Goal: Find specific page/section: Find specific page/section

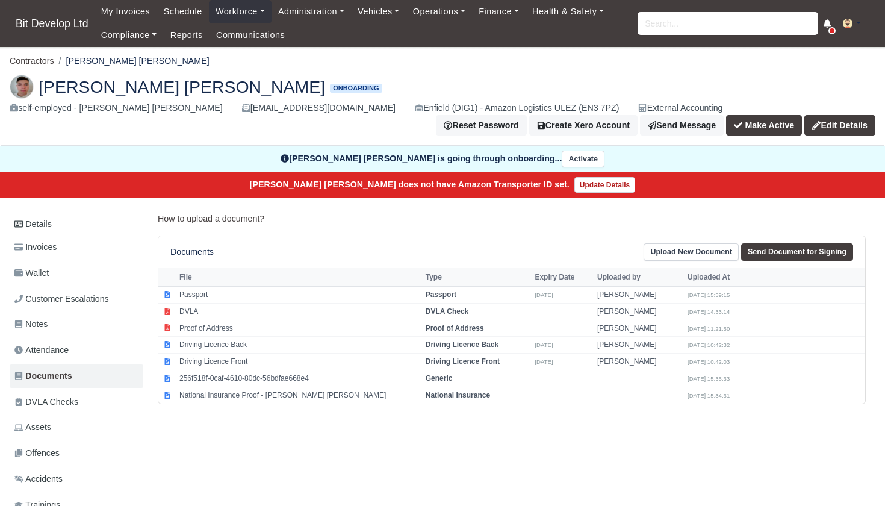
scroll to position [10, 0]
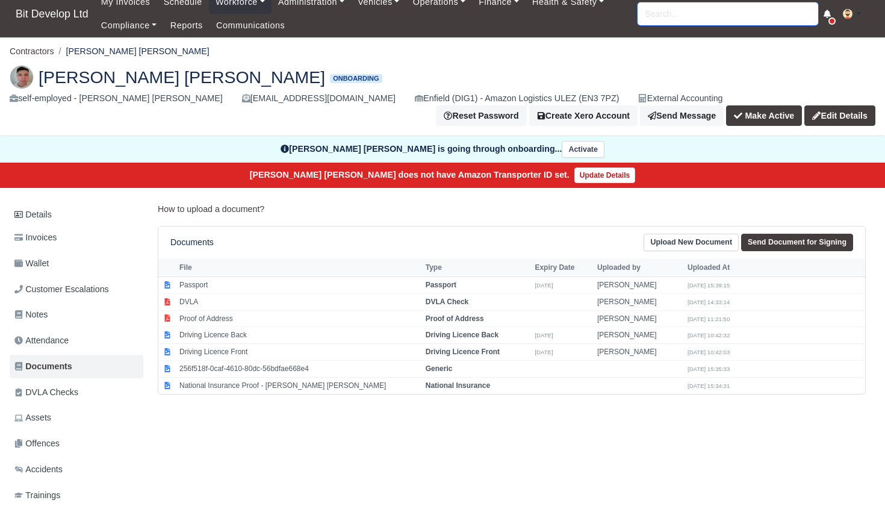
click at [687, 15] on input "search" at bounding box center [728, 13] width 181 height 23
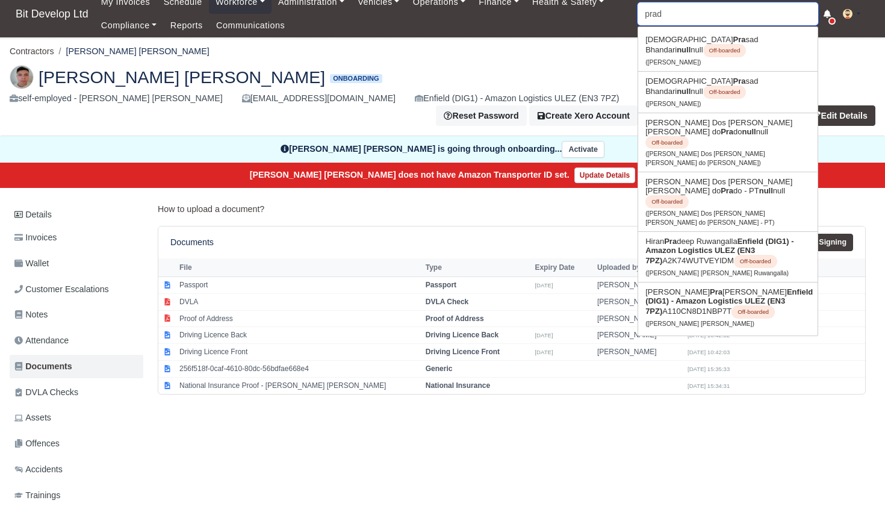
type input "prade"
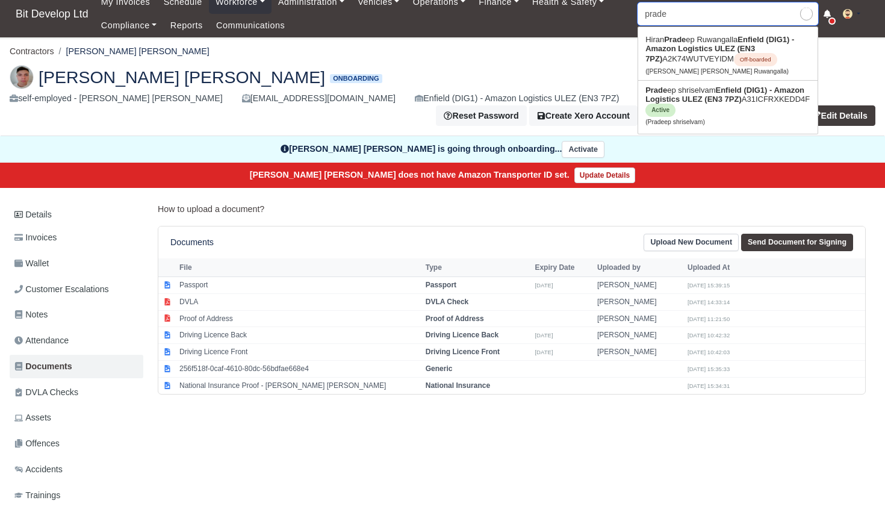
type input "pradeep shriselvam"
click at [718, 101] on strong "Enfield (DIG1) - Amazon Logistics ULEZ (EN3 7PZ)" at bounding box center [724, 94] width 159 height 18
type input "Pradeep shriselvam"
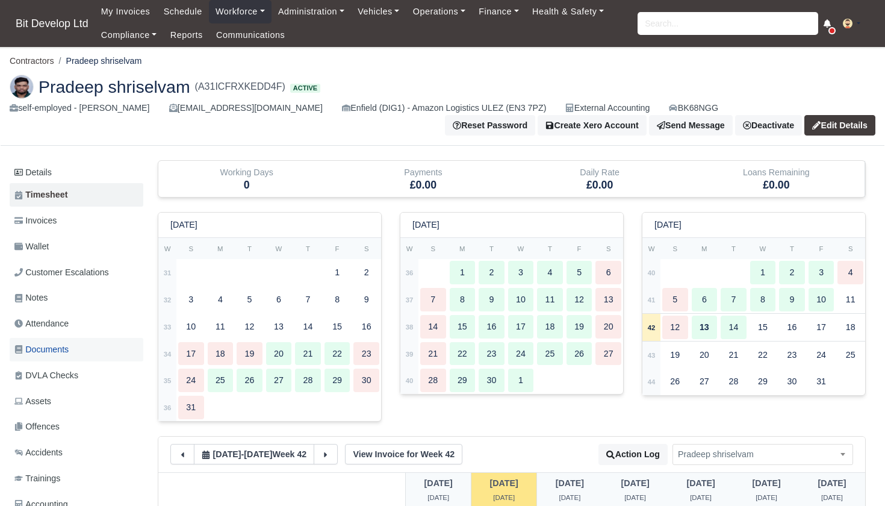
click at [55, 346] on span "Documents" at bounding box center [41, 350] width 54 height 14
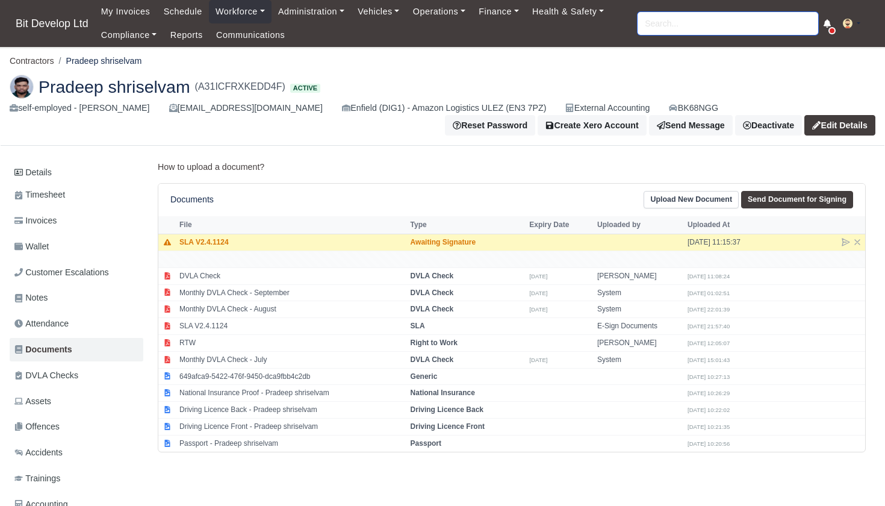
click at [661, 27] on input "search" at bounding box center [728, 23] width 181 height 23
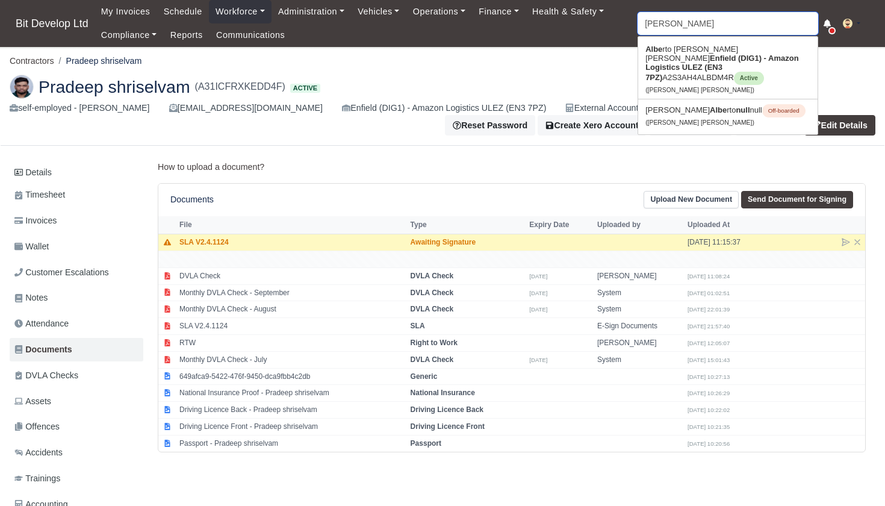
type input "alberto"
type input "alberto Mendes Moreira"
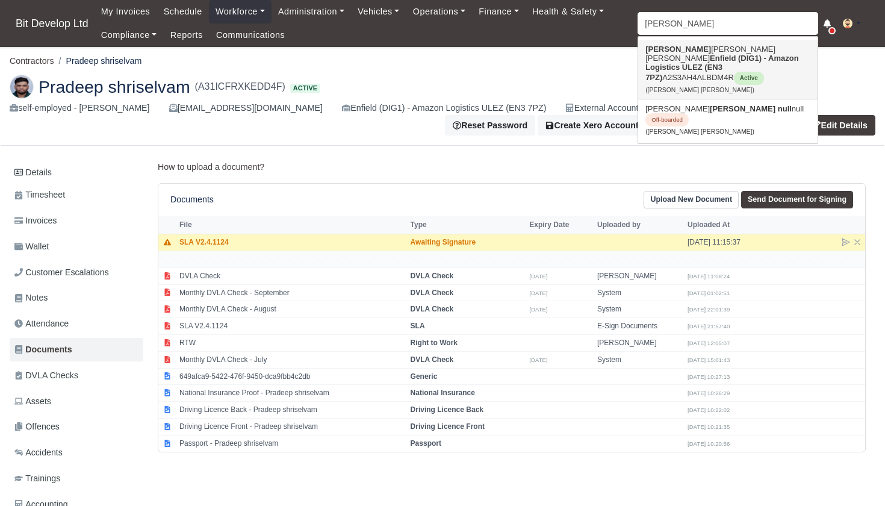
click at [672, 55] on strong "Enfield (DIG1) - Amazon Logistics ULEZ (EN3 7PZ)" at bounding box center [722, 68] width 154 height 28
type input "[PERSON_NAME] [PERSON_NAME]"
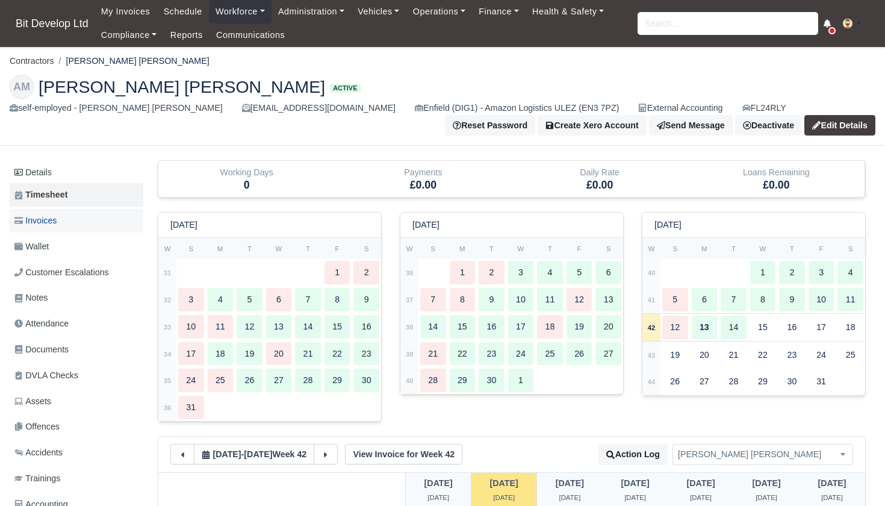
click at [55, 220] on span "Invoices" at bounding box center [35, 221] width 42 height 14
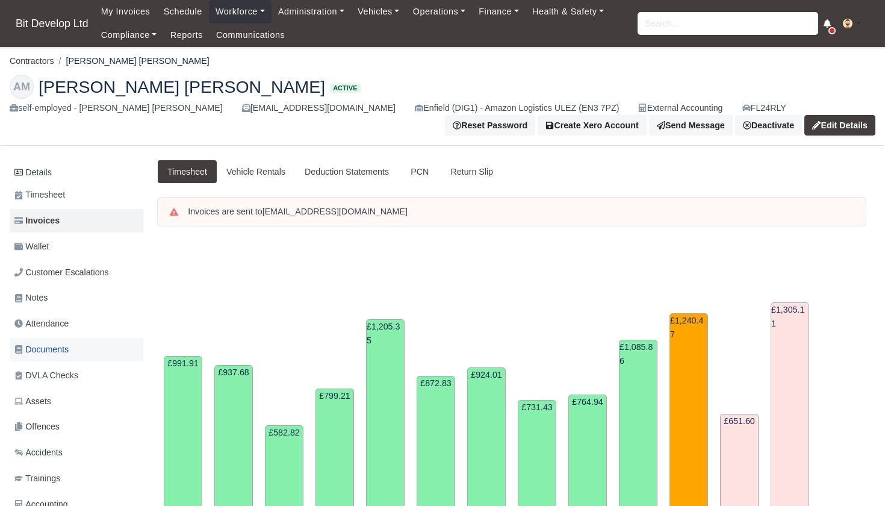
click at [45, 346] on span "Documents" at bounding box center [41, 350] width 54 height 14
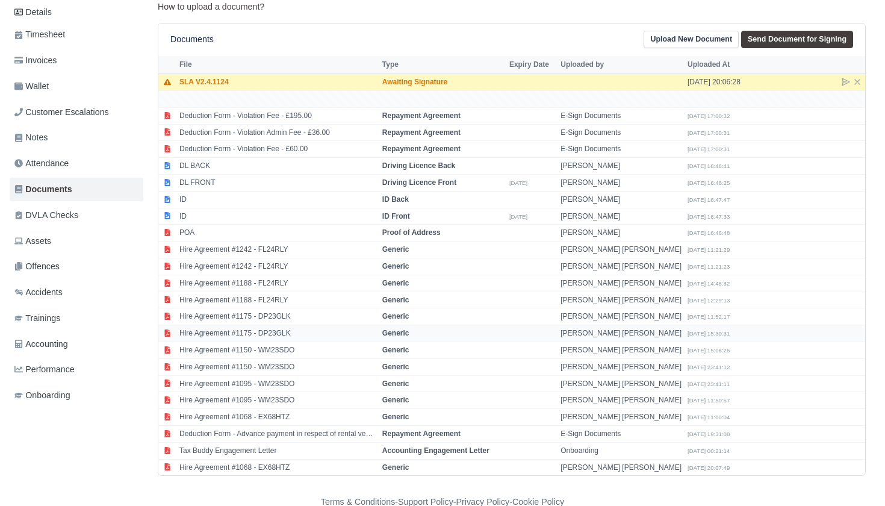
scroll to position [152, 0]
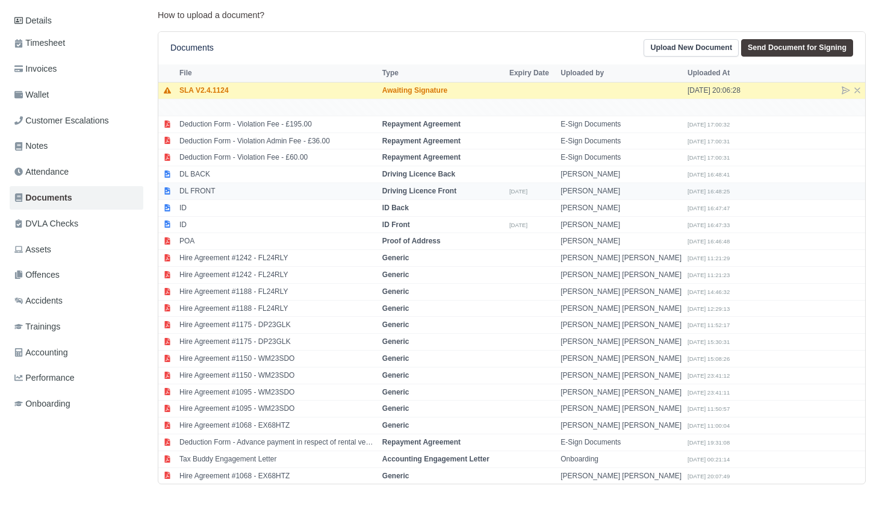
click at [226, 184] on td "DL FRONT" at bounding box center [277, 191] width 203 height 17
select select "driving-licence-front"
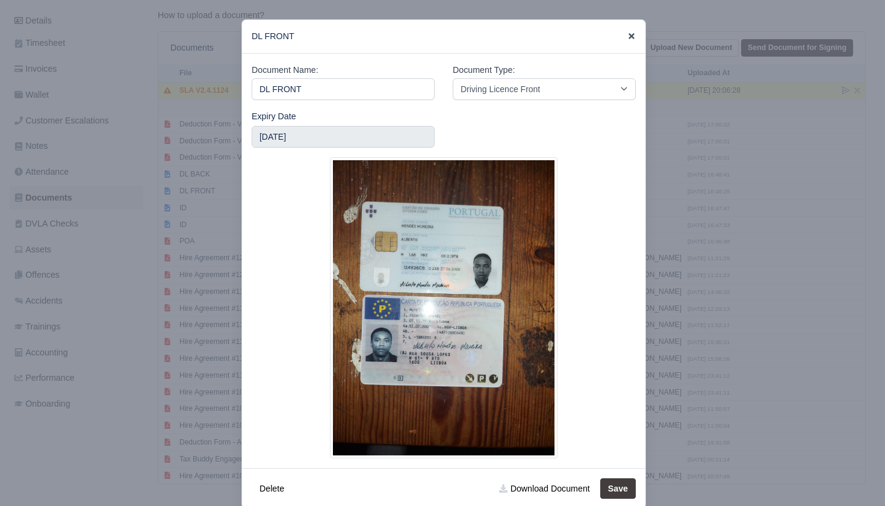
click at [630, 36] on icon at bounding box center [631, 36] width 6 height 6
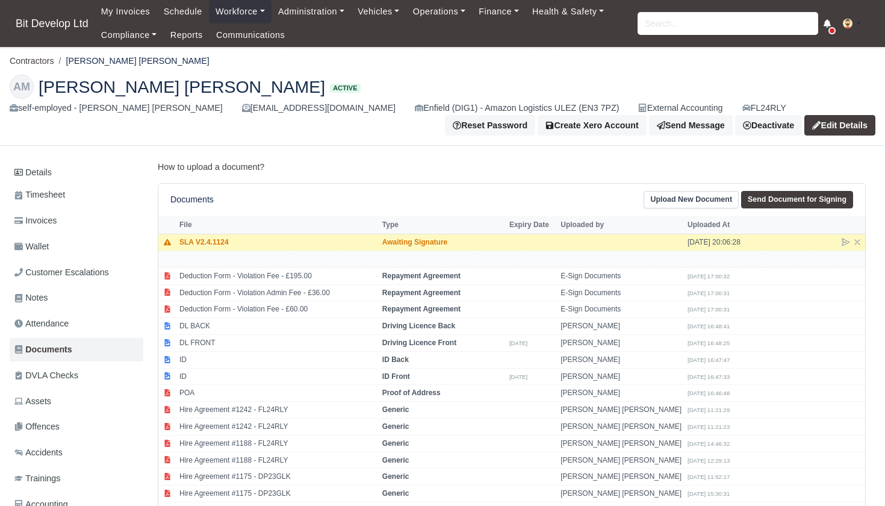
scroll to position [0, 0]
click at [655, 26] on input "search" at bounding box center [728, 23] width 181 height 23
type input "yasin"
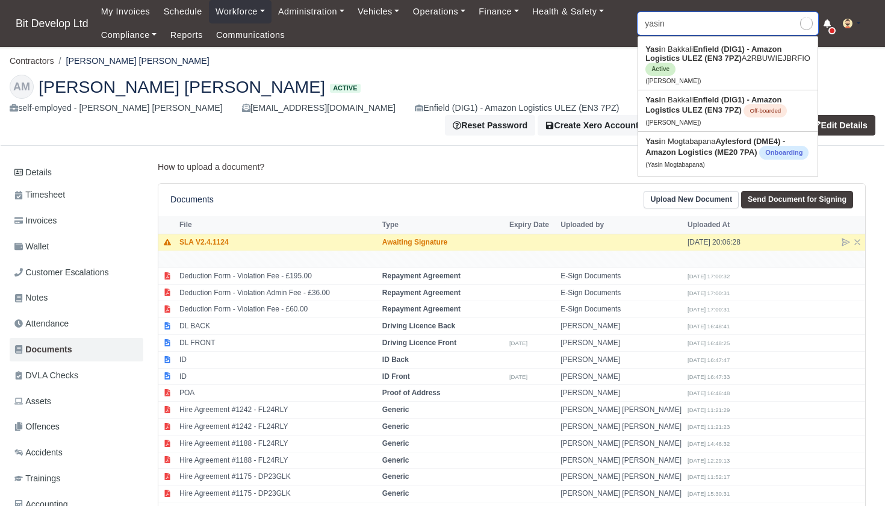
type input "yasin Bakkali"
click at [678, 47] on link "Yasin Bakkali Enfield (DIG1) - Amazon Logistics ULEZ (EN3 7PZ) A2RBUWIEJBRFIO A…" at bounding box center [727, 65] width 179 height 50
type input "Yasin Bakkali"
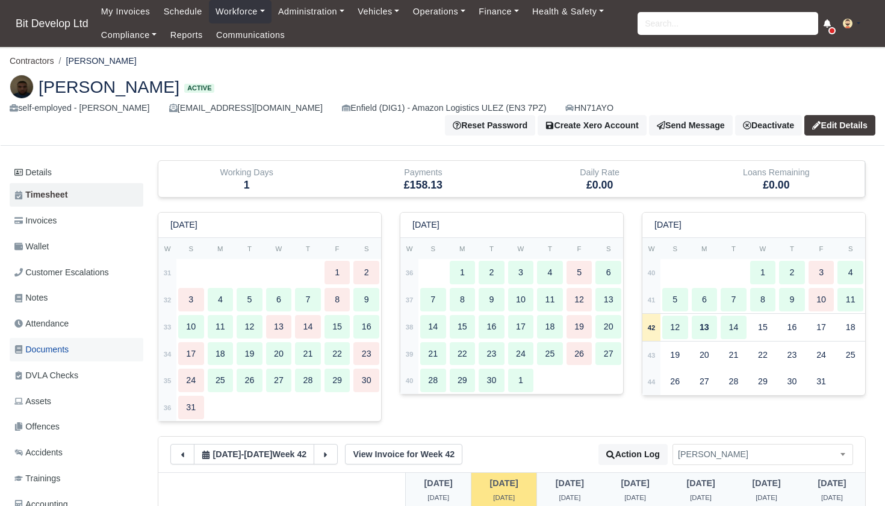
click at [53, 343] on span "Documents" at bounding box center [41, 350] width 54 height 14
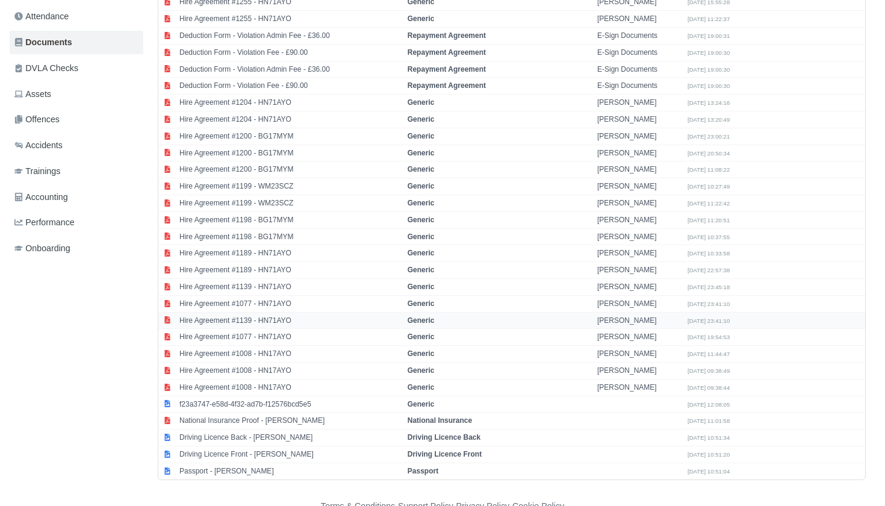
scroll to position [306, 0]
click at [215, 463] on td "Passport - Yasin Bakkali" at bounding box center [290, 471] width 228 height 16
select select "passport"
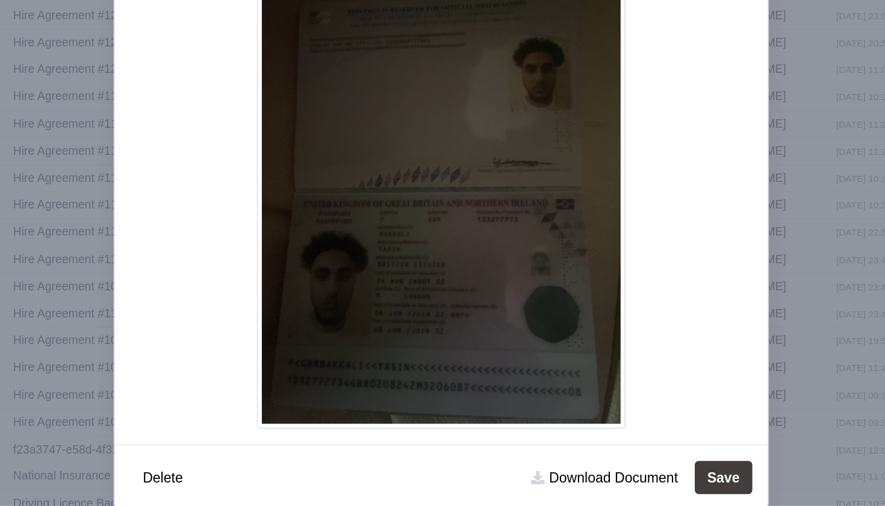
scroll to position [306, 0]
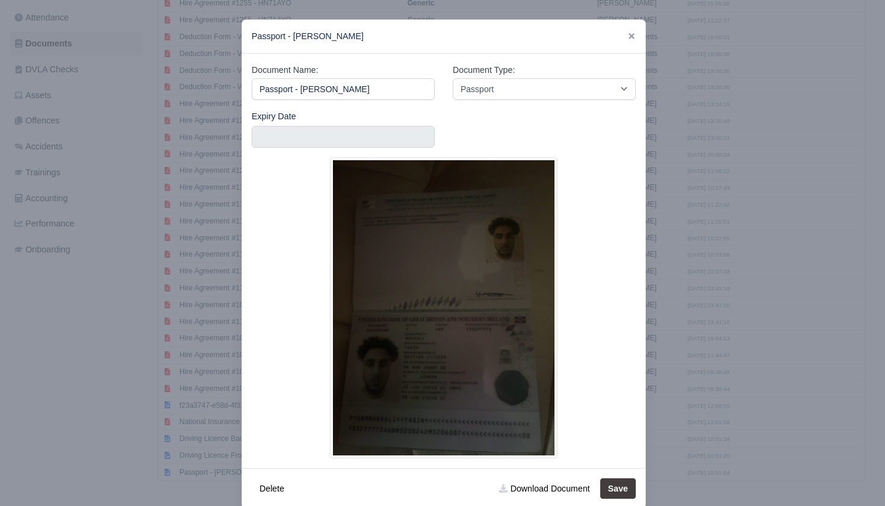
click at [189, 388] on div at bounding box center [442, 253] width 885 height 506
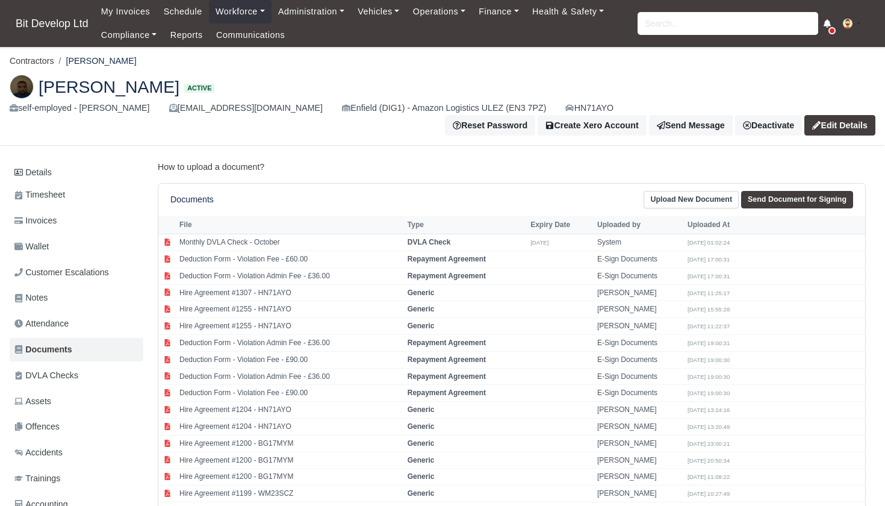
scroll to position [0, 0]
click at [680, 16] on input "search" at bounding box center [728, 23] width 181 height 23
type input "prade"
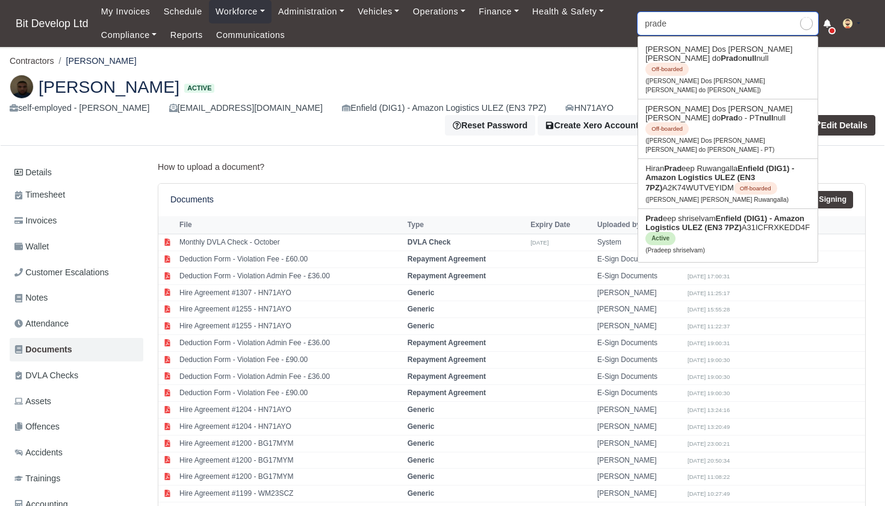
type input "pradeep shriselvam"
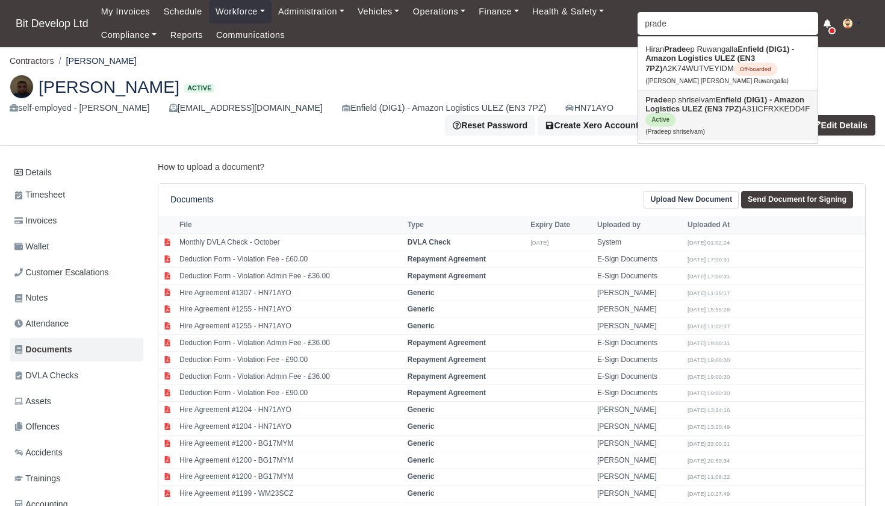
click at [707, 106] on strong "Enfield (DIG1) - Amazon Logistics ULEZ (EN3 7PZ)" at bounding box center [724, 104] width 159 height 18
type input "Pradeep shriselvam"
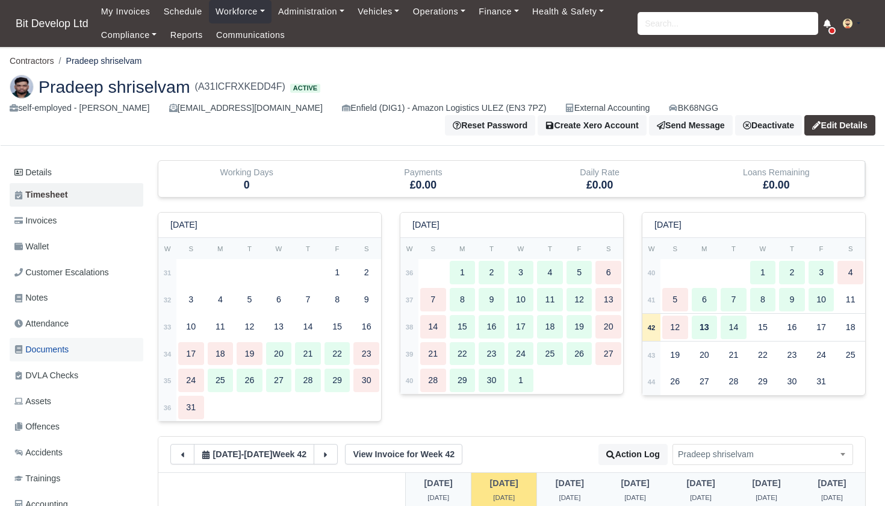
click at [57, 343] on span "Documents" at bounding box center [41, 350] width 54 height 14
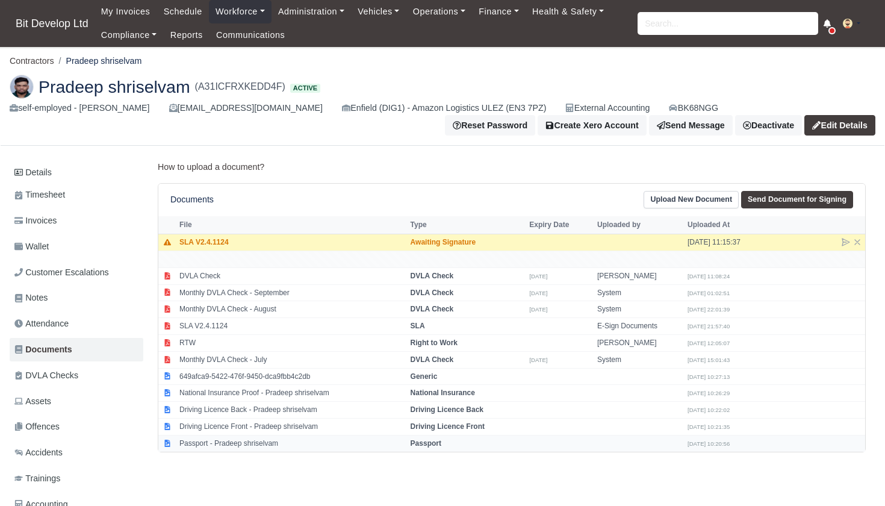
click at [210, 435] on td "Passport - Pradeep shriselvam" at bounding box center [291, 443] width 231 height 16
select select "passport"
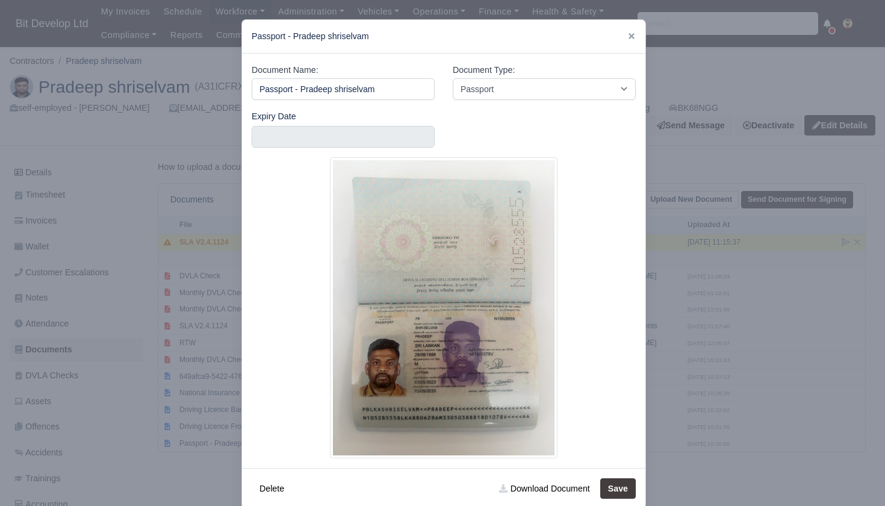
click at [166, 450] on div at bounding box center [442, 253] width 885 height 506
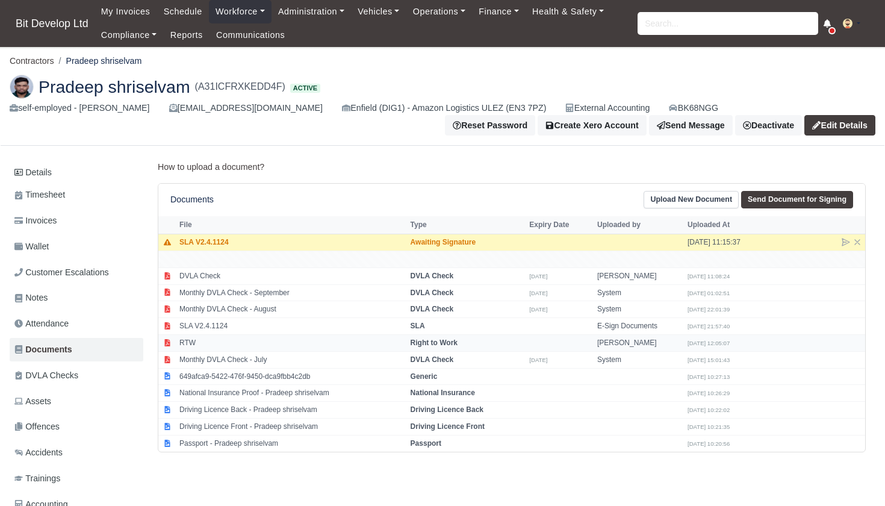
click at [206, 335] on td "RTW" at bounding box center [291, 343] width 231 height 17
select select "right-to-work"
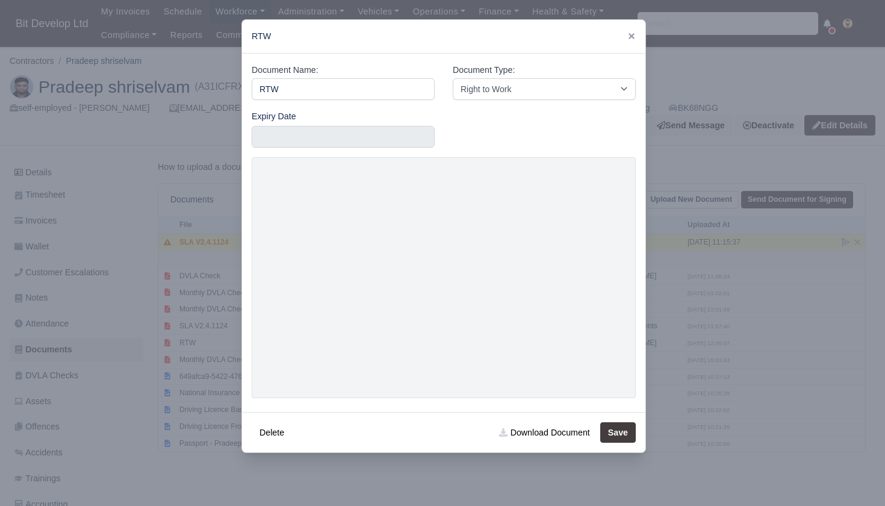
click at [134, 340] on div at bounding box center [442, 253] width 885 height 506
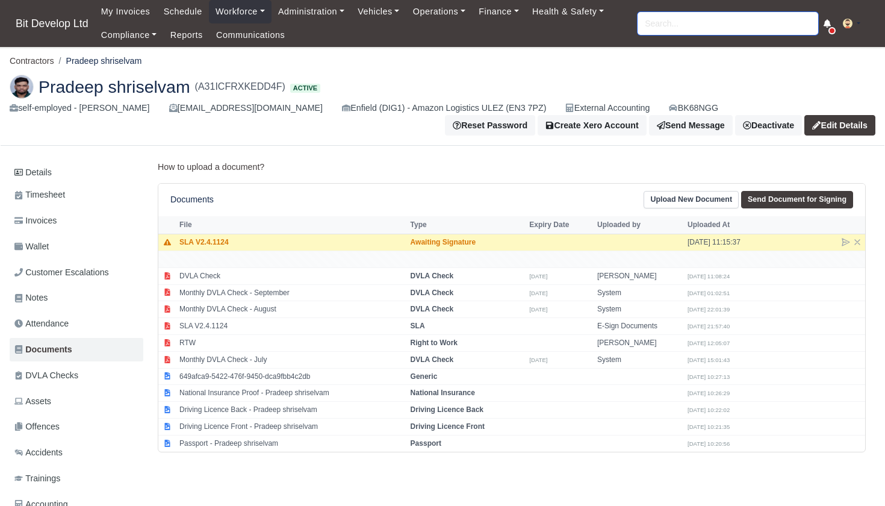
click at [691, 26] on input "search" at bounding box center [728, 23] width 181 height 23
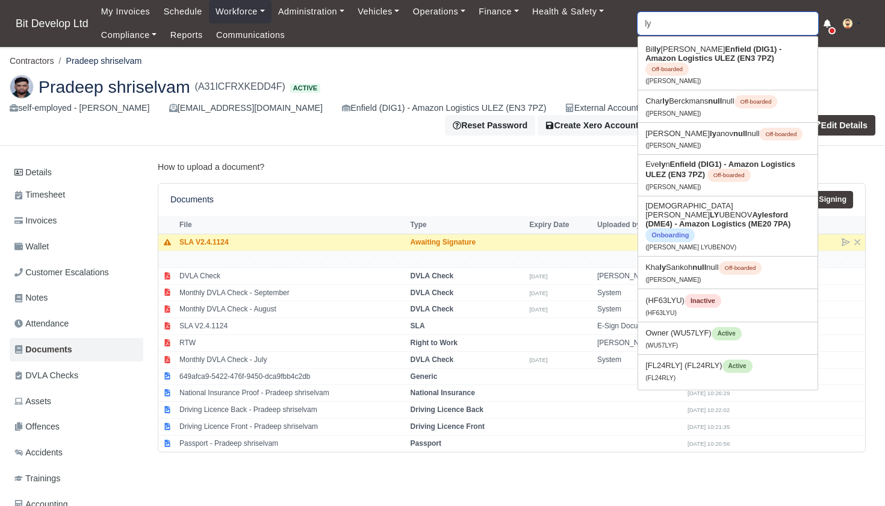
type input "lyu"
type input "lyubcho Galabov"
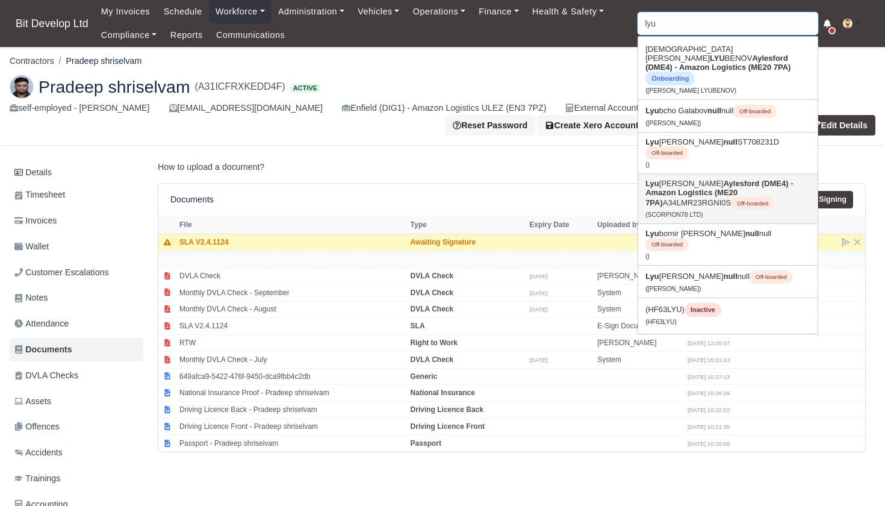
type input "lyud"
type input "lyudm"
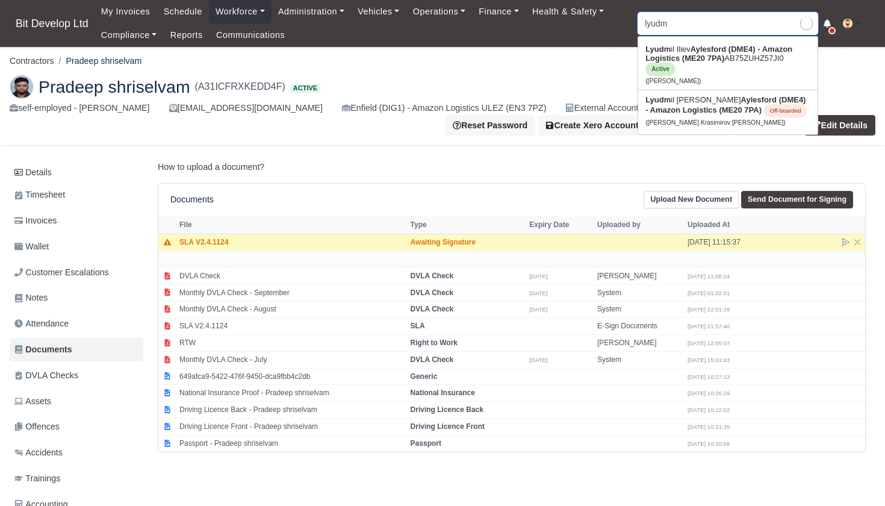
type input "lyudmil Iliev"
click at [708, 63] on strong "Aylesford (DME4) - Amazon Logistics (ME20 7PA)" at bounding box center [718, 54] width 147 height 18
type input "[PERSON_NAME]"
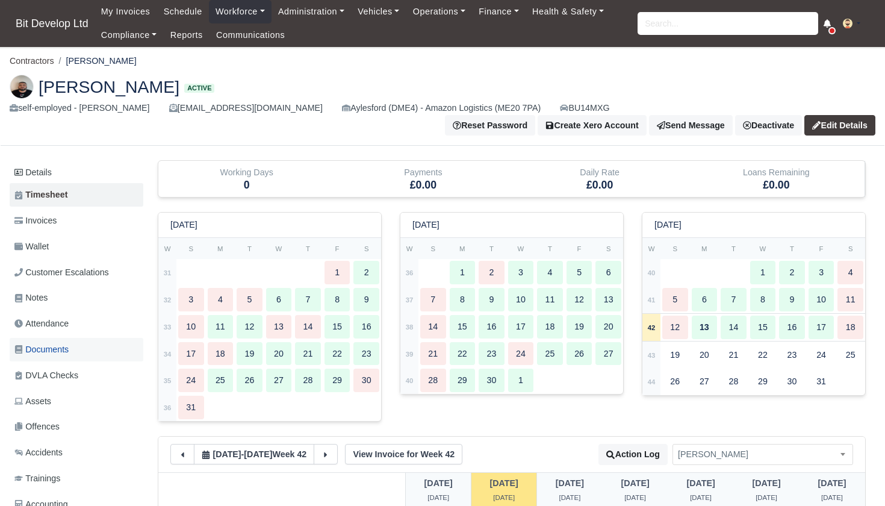
click at [55, 343] on span "Documents" at bounding box center [41, 350] width 54 height 14
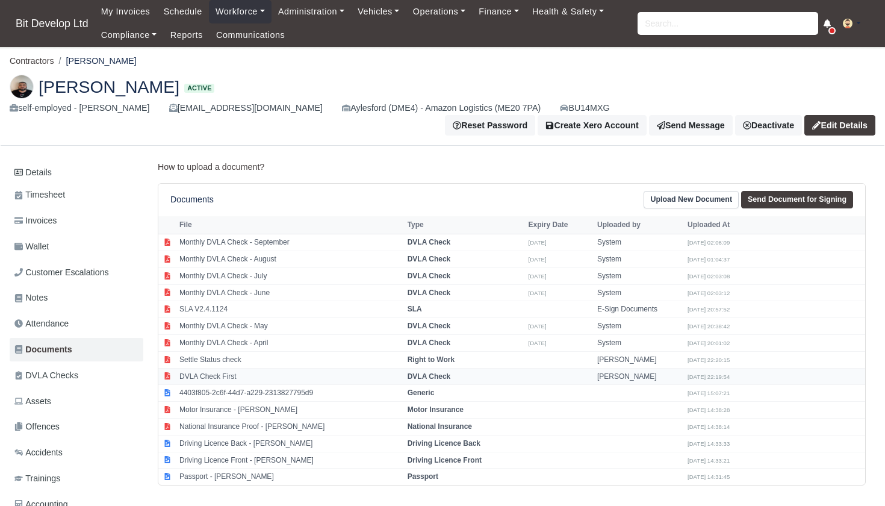
click at [436, 372] on strong "DVLA Check" at bounding box center [429, 376] width 43 height 8
select select "dvla-check"
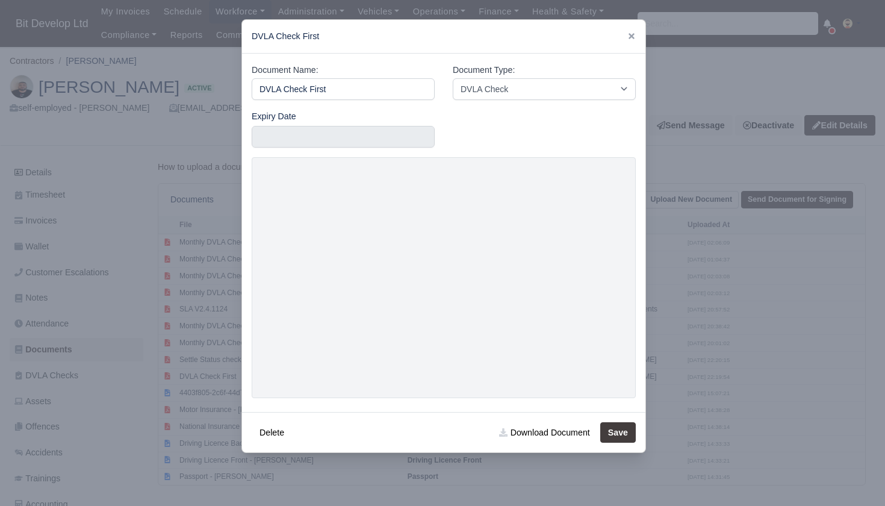
click at [205, 340] on div at bounding box center [442, 253] width 885 height 506
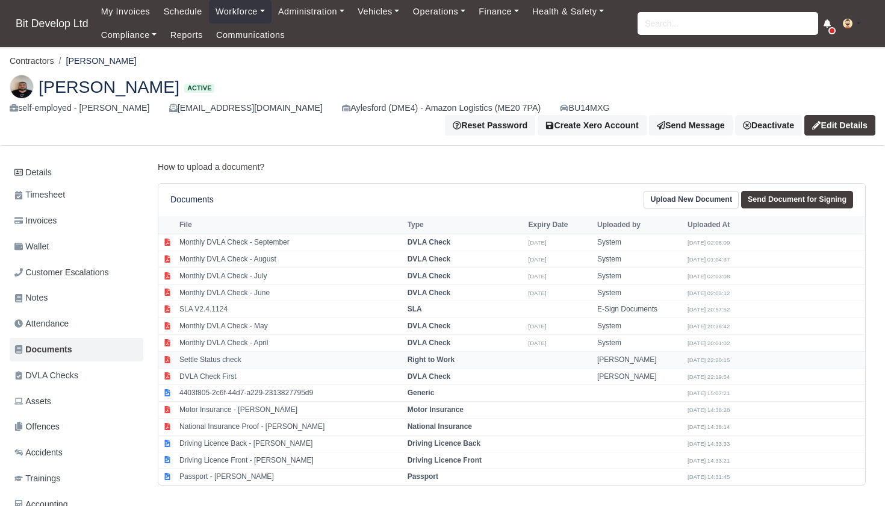
click at [219, 351] on td "Settle Status check" at bounding box center [290, 359] width 228 height 17
select select "right-to-work"
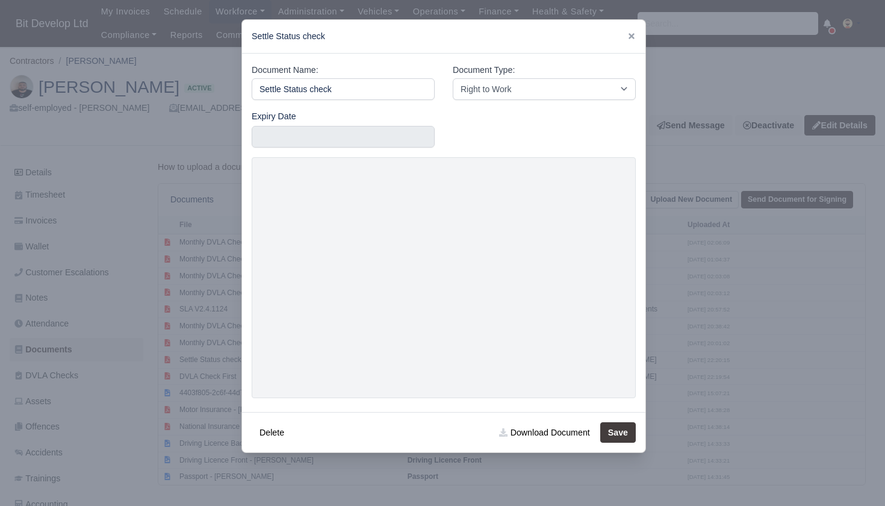
click at [742, 215] on div at bounding box center [442, 253] width 885 height 506
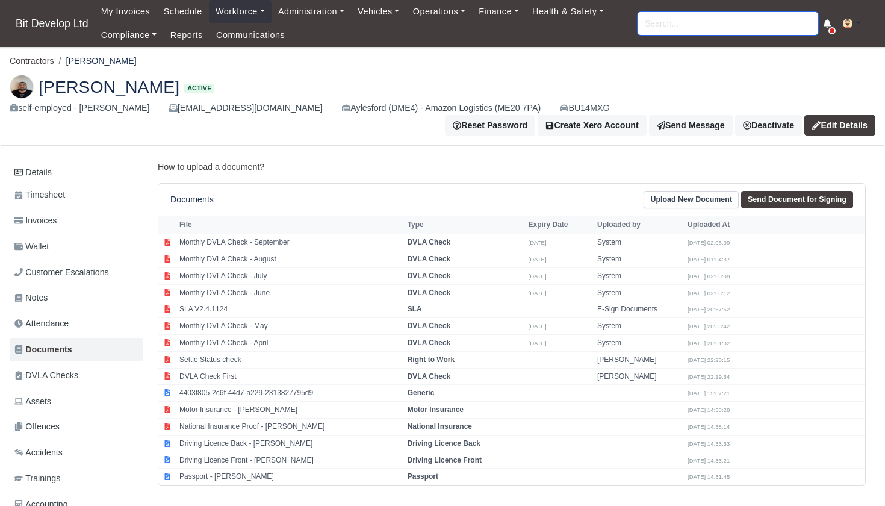
click at [673, 25] on input "search" at bounding box center [728, 23] width 181 height 23
type input "timo"
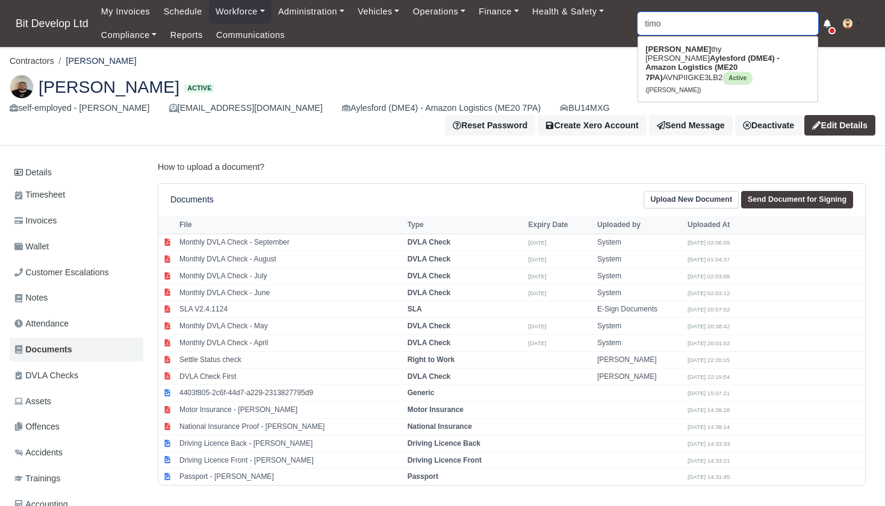
type input "timothy Carnell mckean"
click at [671, 58] on strong "Aylesford (DME4) - Amazon Logistics (ME20 7PA)" at bounding box center [712, 68] width 134 height 28
type input "[PERSON_NAME]"
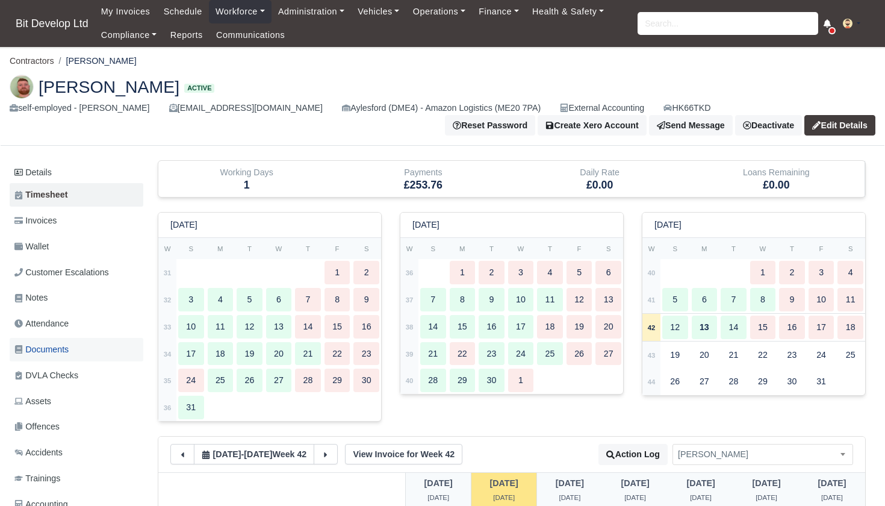
click at [48, 343] on span "Documents" at bounding box center [41, 350] width 54 height 14
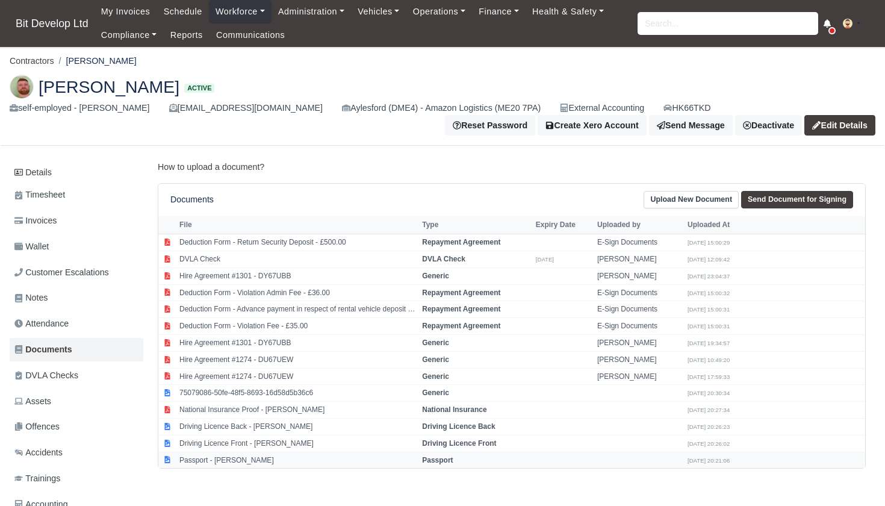
click at [215, 451] on td "Passport - [PERSON_NAME]" at bounding box center [297, 459] width 243 height 16
select select "passport"
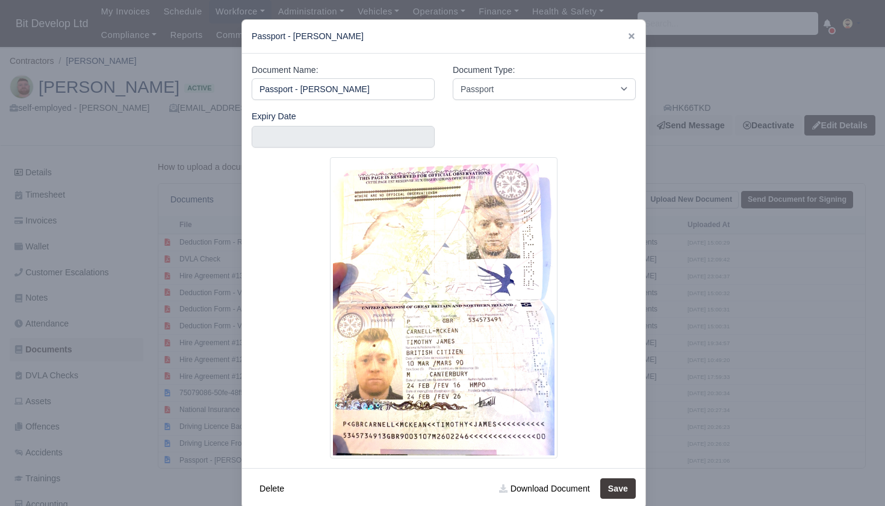
click at [138, 415] on div at bounding box center [442, 253] width 885 height 506
